Goal: Information Seeking & Learning: Learn about a topic

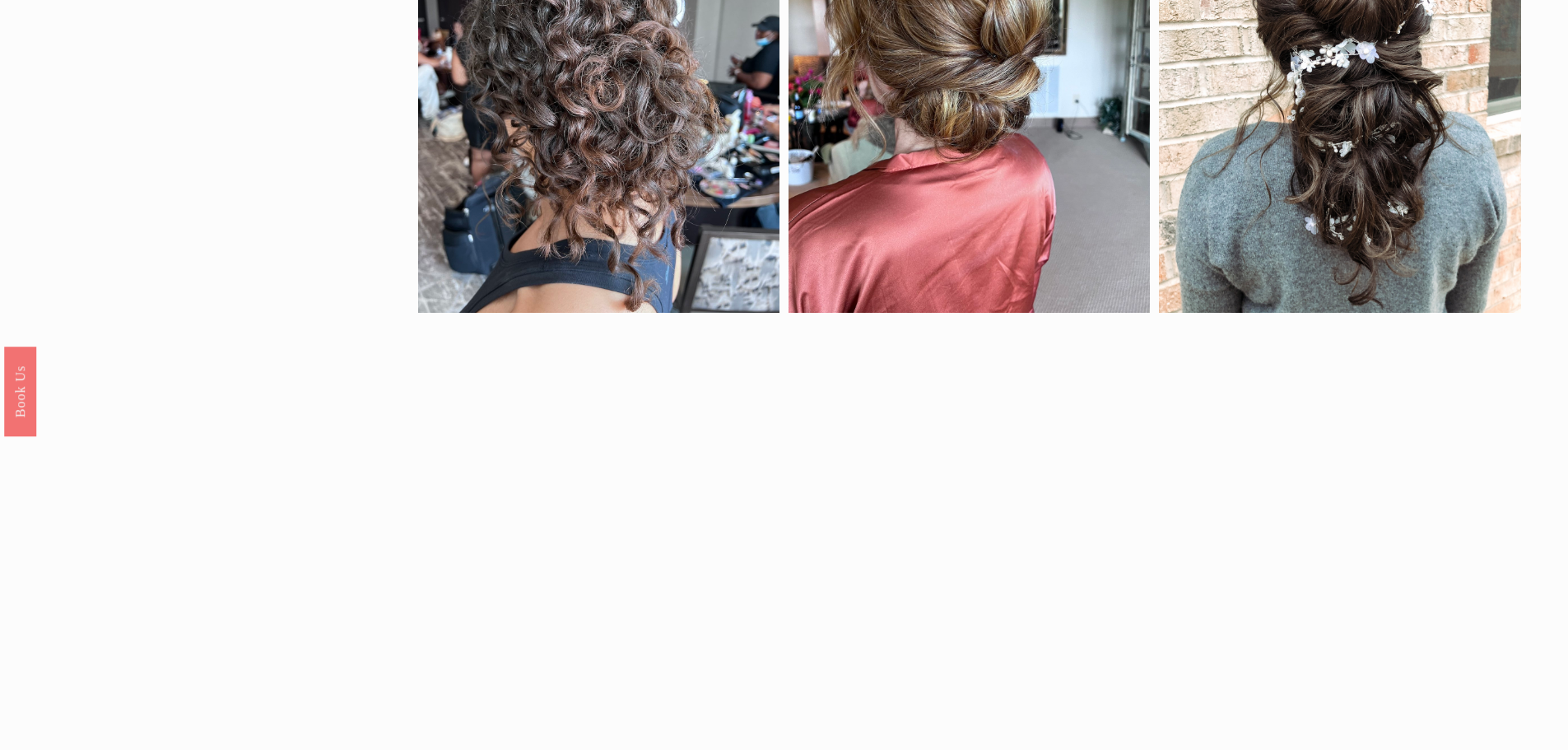
scroll to position [1482, 0]
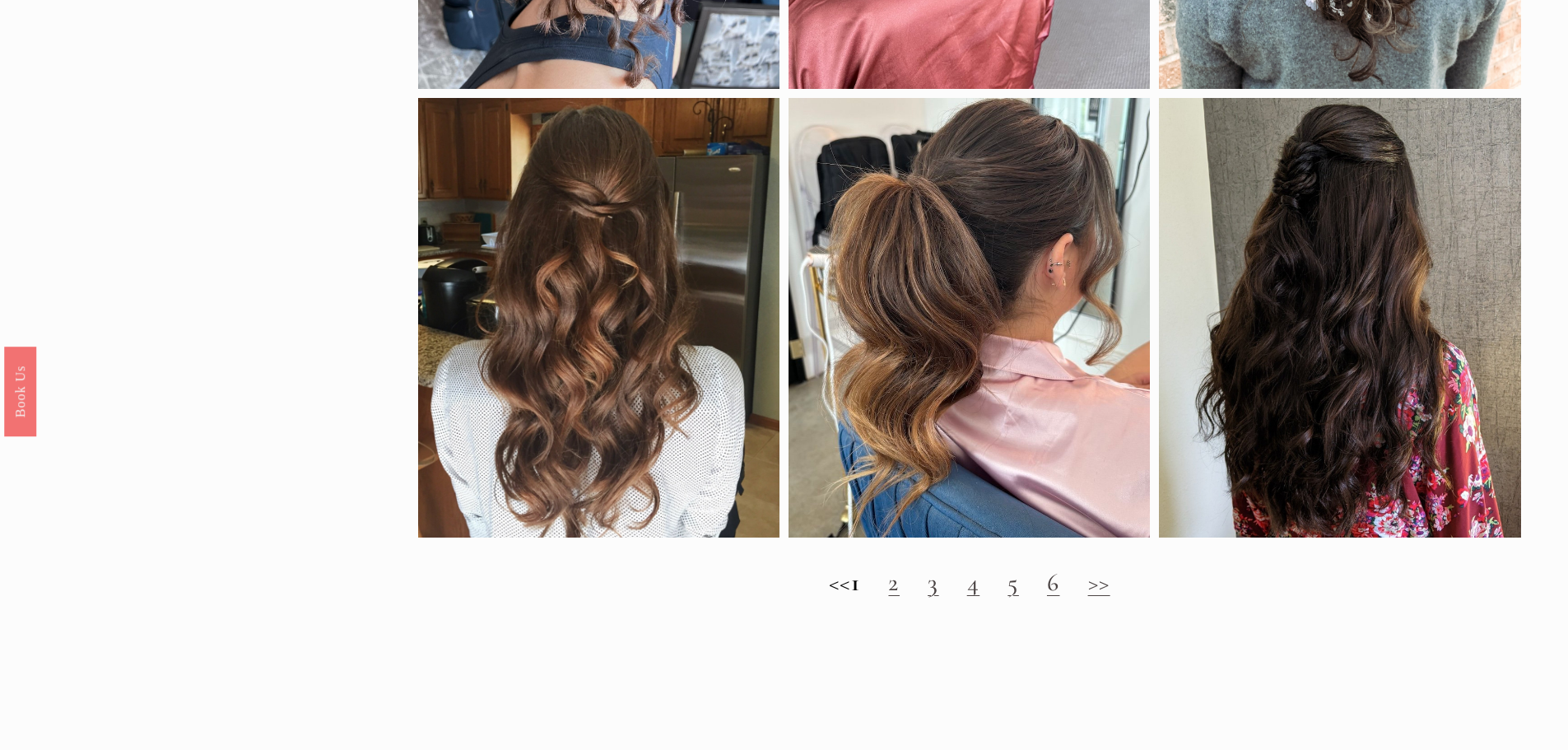
click at [901, 588] on h2 "<< 1 2 3 4 5 6 >>" at bounding box center [970, 583] width 1103 height 29
click at [899, 598] on link "2" at bounding box center [894, 583] width 12 height 30
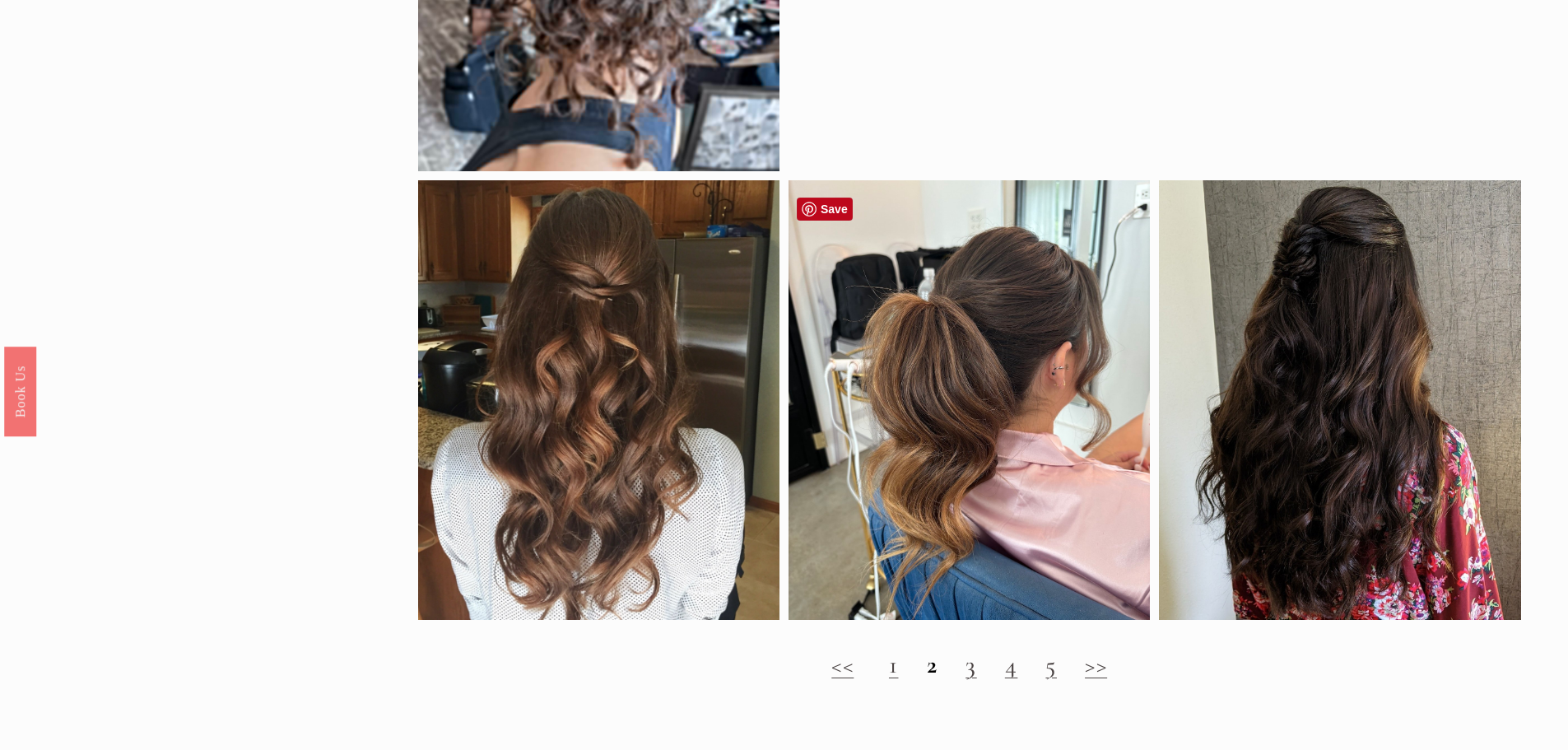
scroll to position [1894, 0]
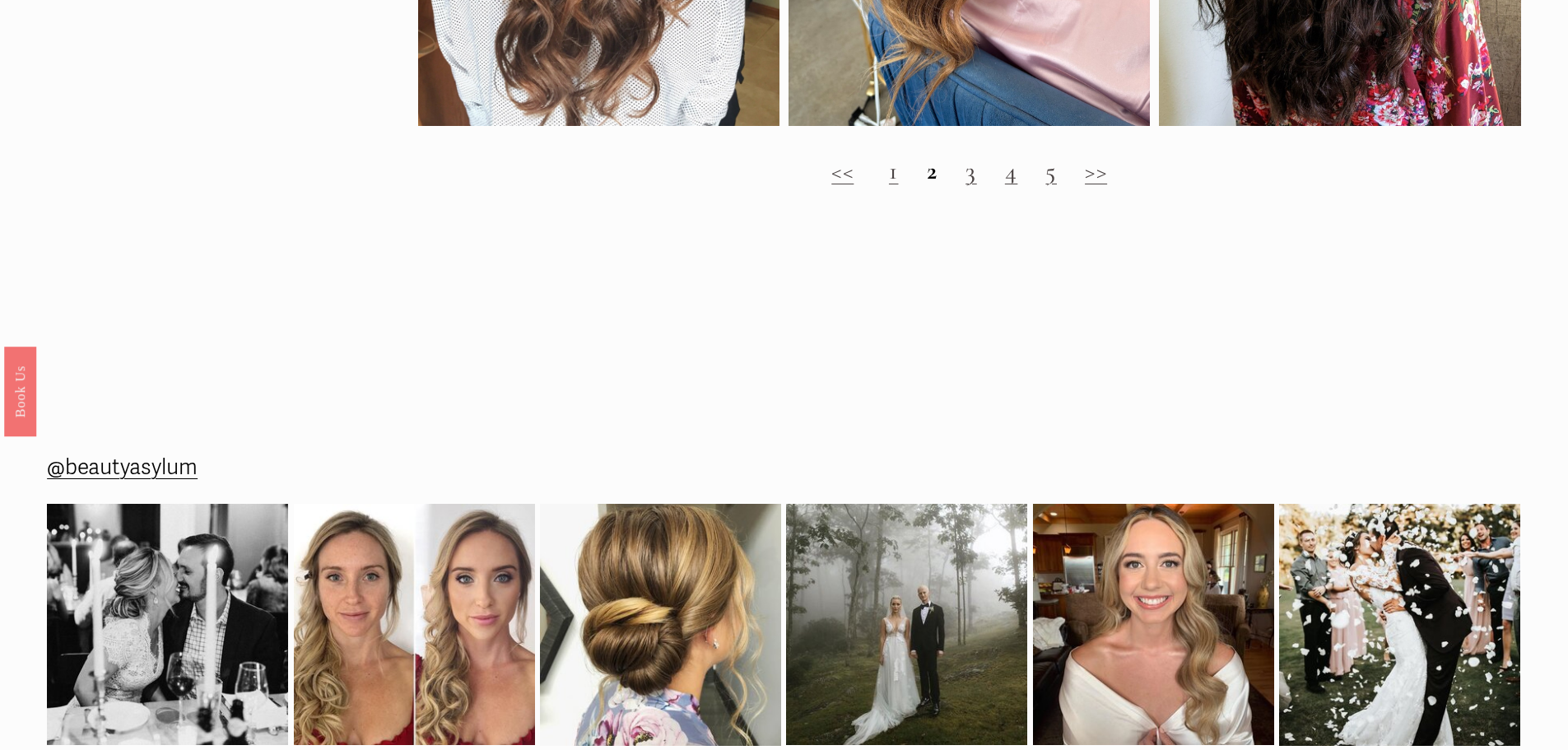
click at [978, 185] on h2 "<< 1 2 3 4 5 >>" at bounding box center [970, 171] width 1103 height 29
click at [972, 186] on link "3" at bounding box center [971, 171] width 12 height 30
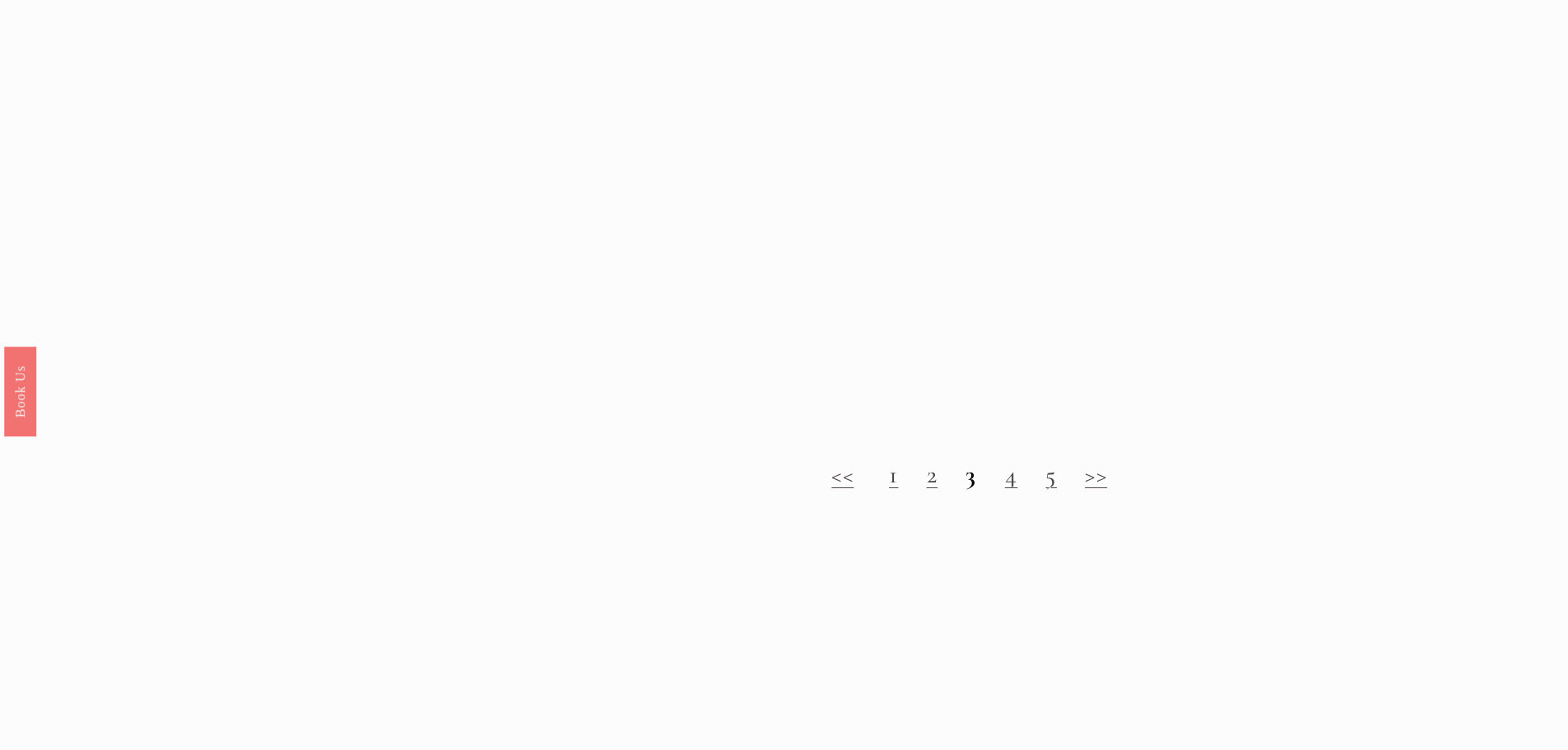
scroll to position [2059, 0]
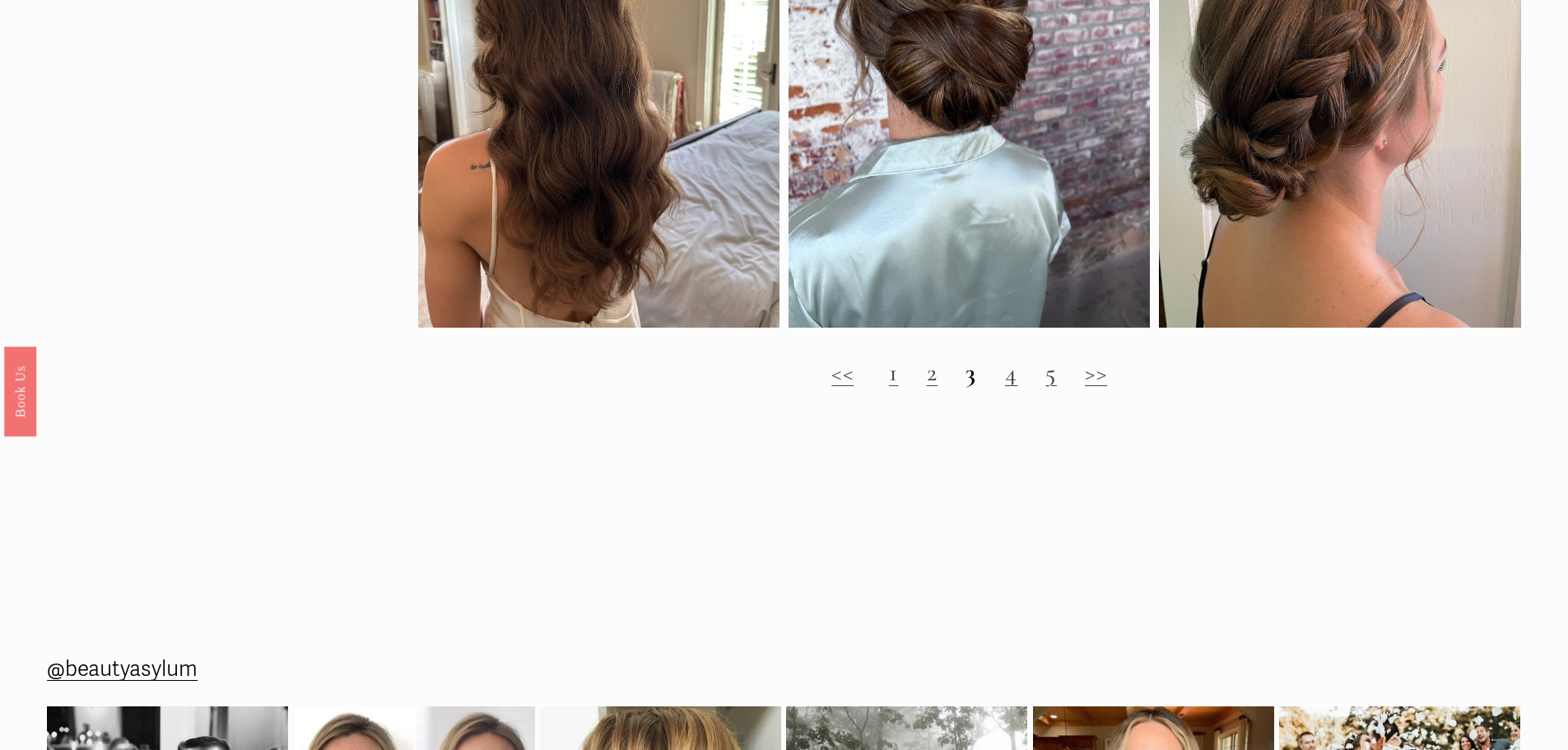
click at [1007, 409] on div "<< 1 2 3 4 5 >>" at bounding box center [970, 372] width 1103 height 73
click at [1008, 388] on link "4" at bounding box center [1012, 372] width 13 height 30
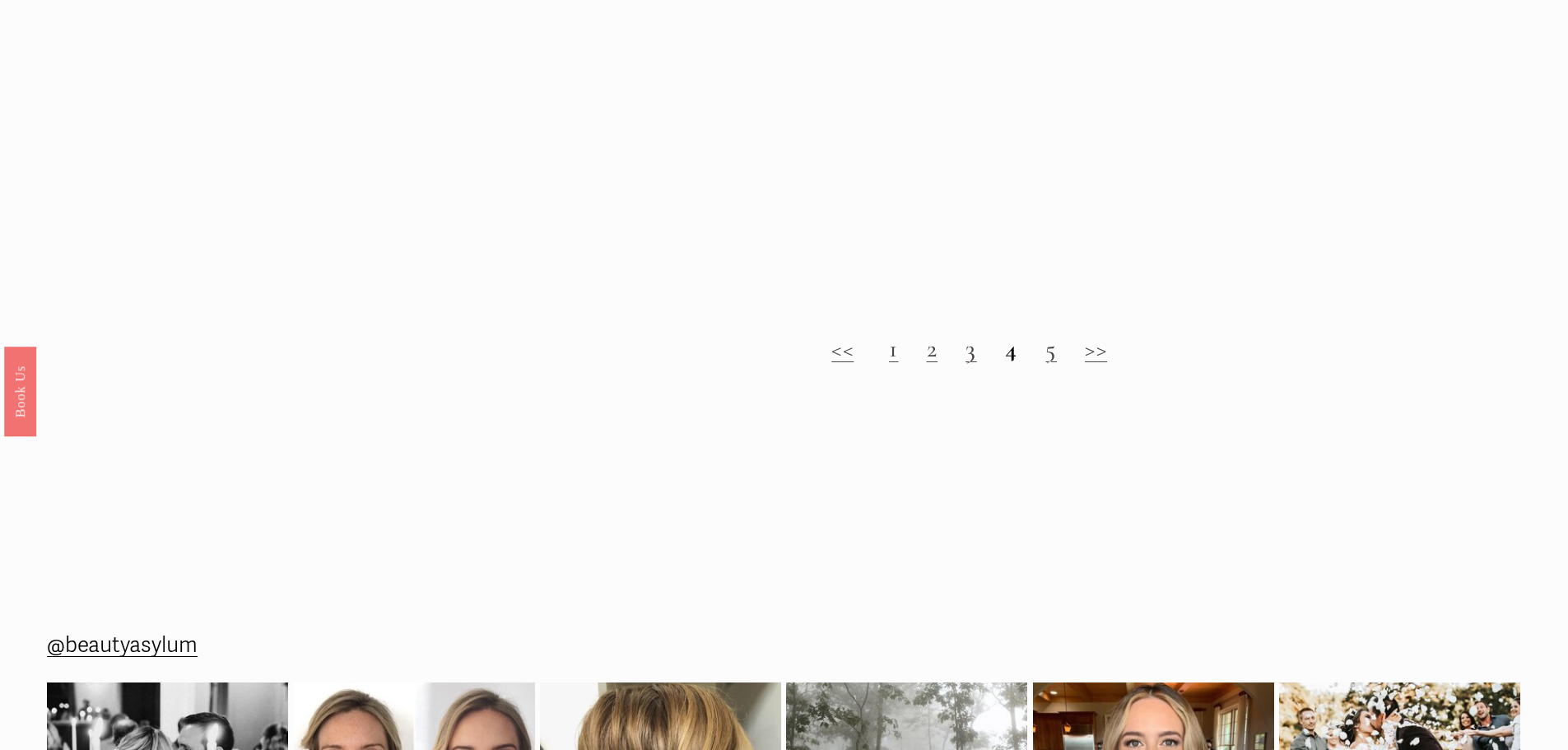
scroll to position [1811, 0]
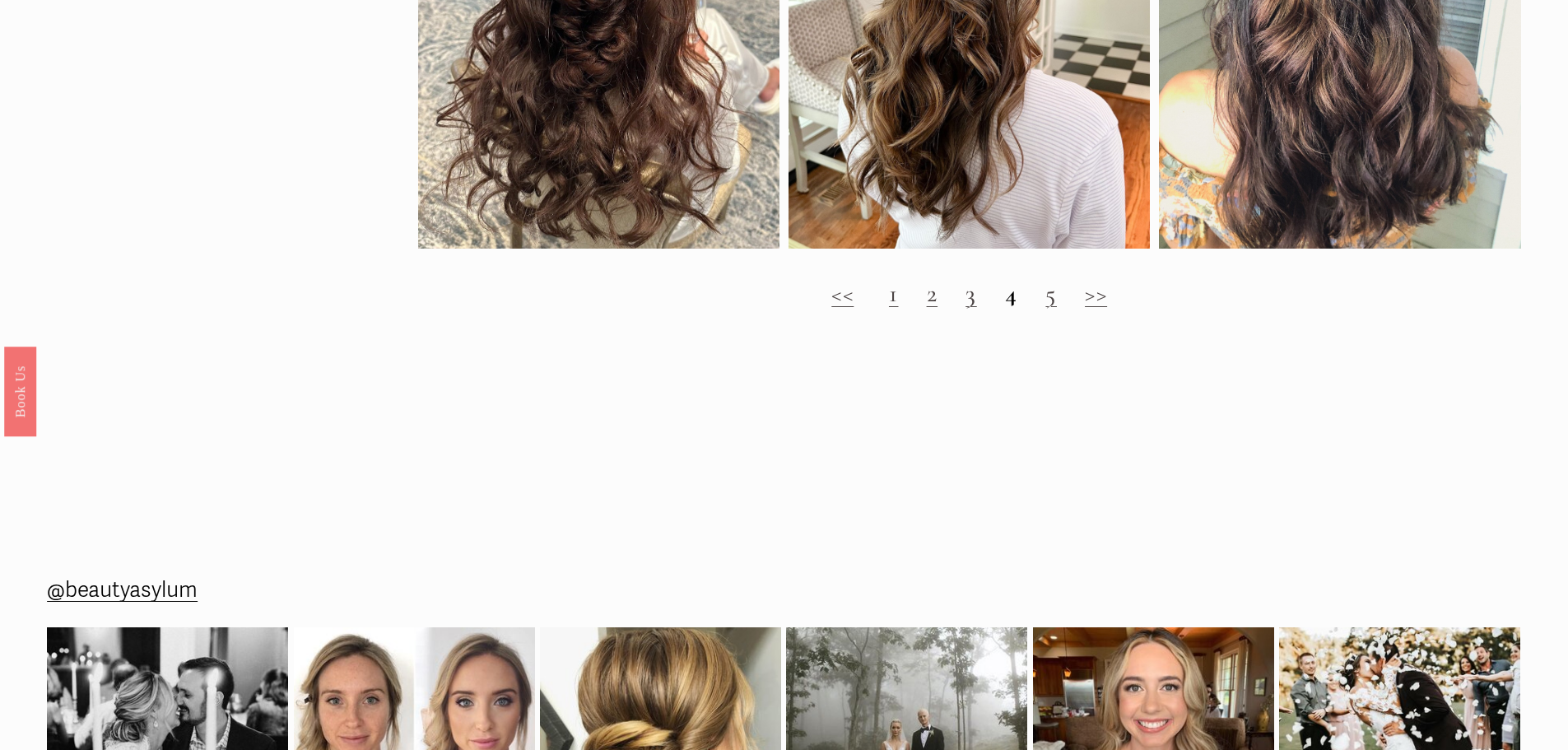
click at [1055, 309] on link "5" at bounding box center [1051, 294] width 12 height 30
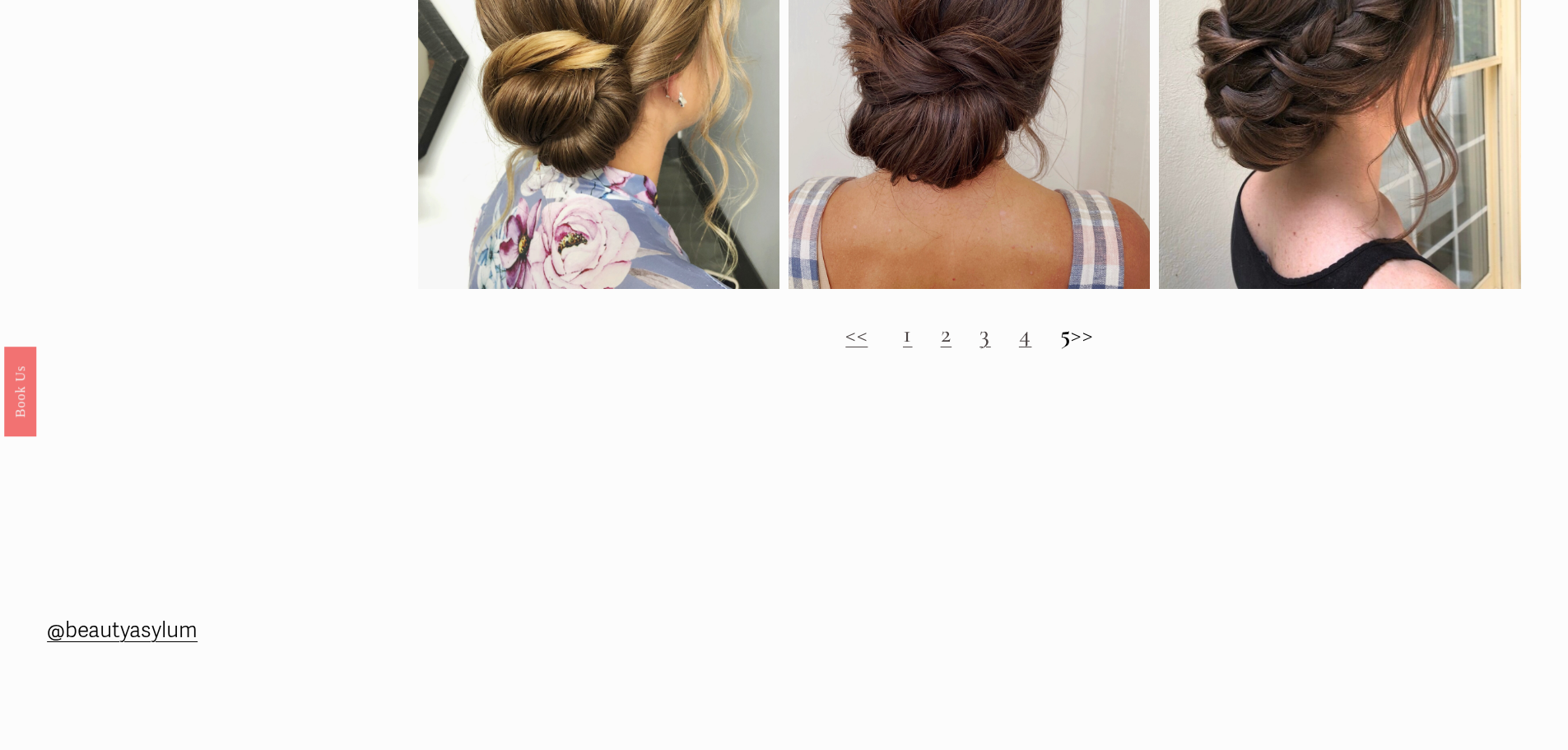
scroll to position [1976, 0]
